Goal: Transaction & Acquisition: Purchase product/service

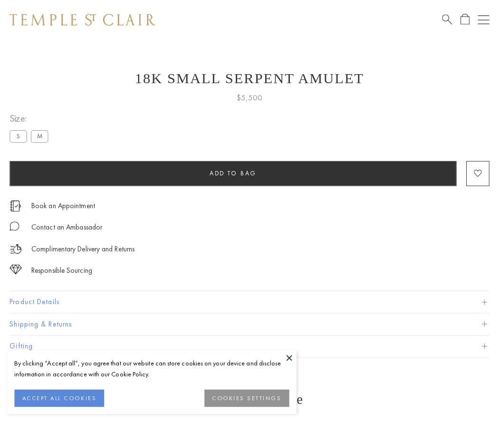
scroll to position [4, 0]
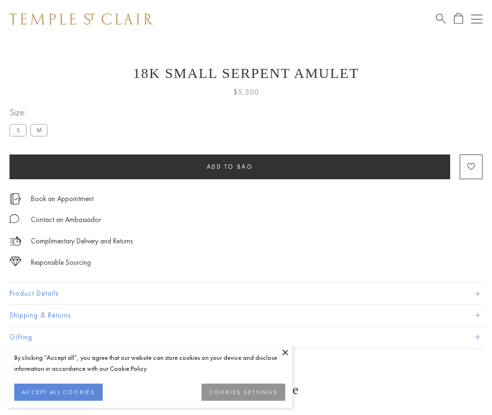
click at [230, 166] on span "Add to bag" at bounding box center [230, 167] width 47 height 8
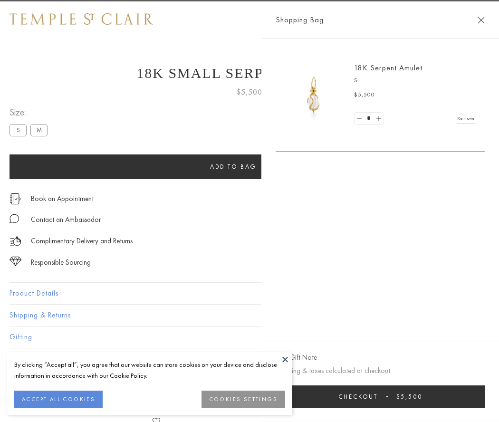
click at [387, 397] on button "Checkout $5,500" at bounding box center [380, 397] width 209 height 22
